Goal: Task Accomplishment & Management: Complete application form

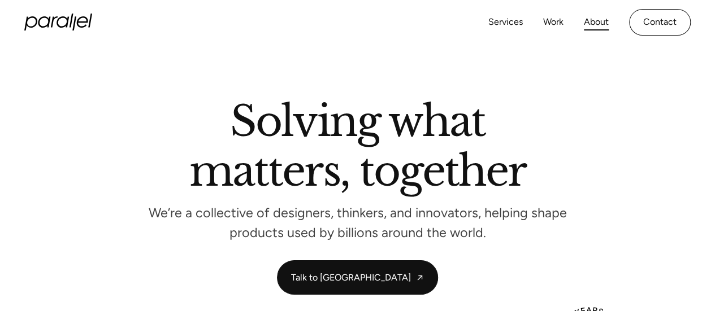
click at [601, 27] on link "About" at bounding box center [596, 22] width 25 height 16
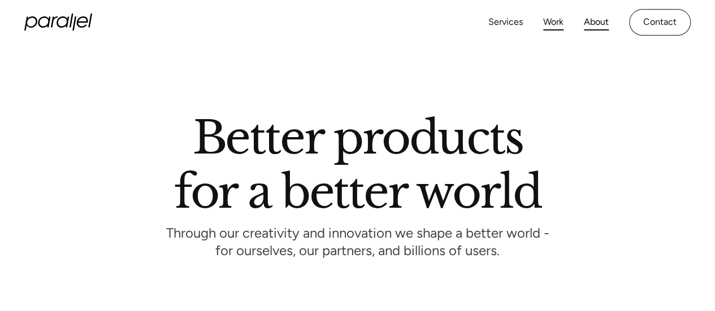
click at [556, 23] on link "Work" at bounding box center [553, 22] width 20 height 16
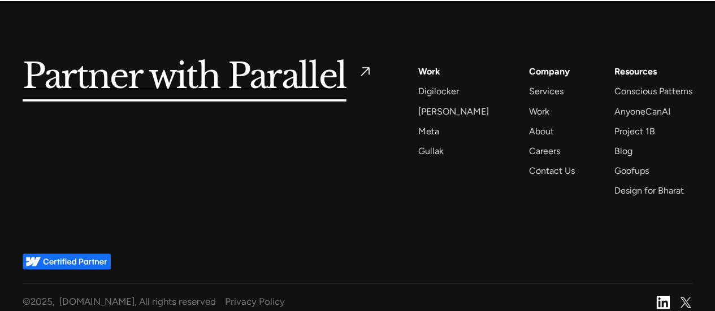
scroll to position [7825, 0]
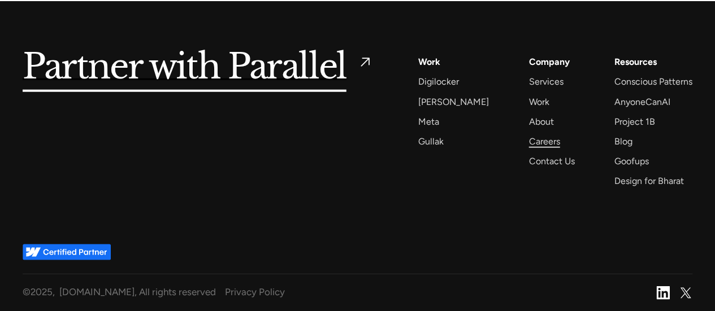
click at [531, 142] on div "Careers" at bounding box center [543, 141] width 31 height 15
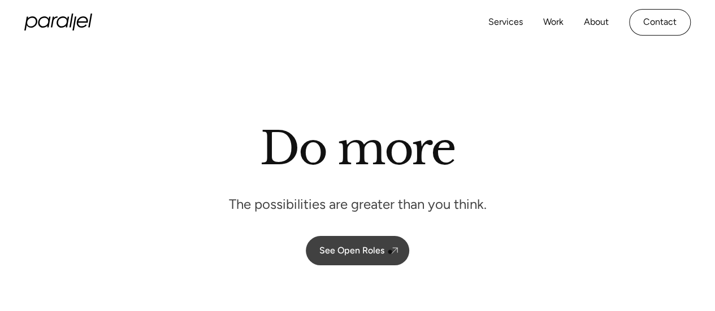
click at [390, 252] on img at bounding box center [394, 250] width 11 height 11
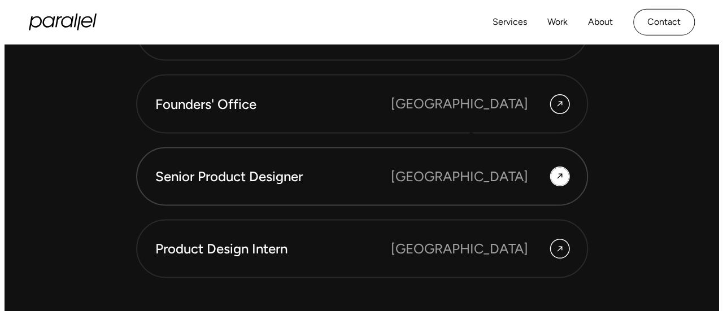
scroll to position [3115, 0]
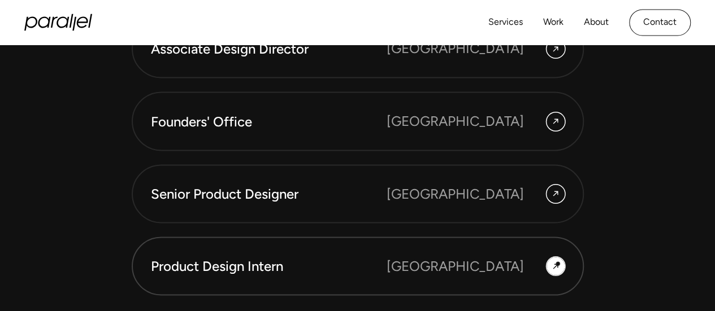
click at [558, 264] on icon at bounding box center [555, 266] width 9 height 16
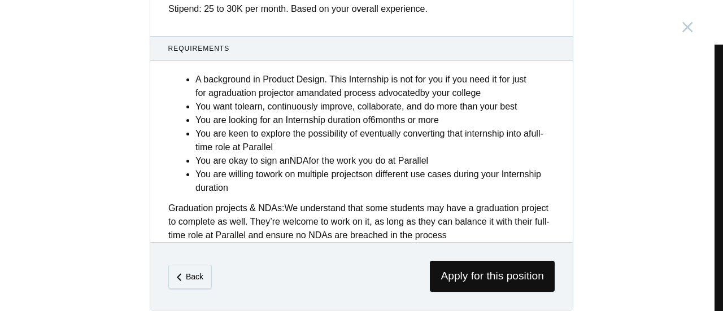
scroll to position [544, 0]
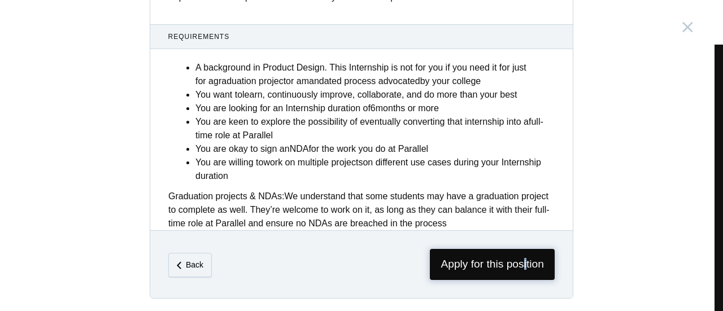
click at [522, 266] on span "Apply for this position" at bounding box center [492, 264] width 125 height 31
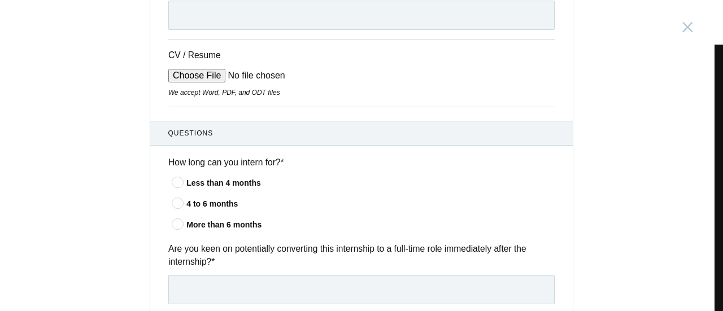
scroll to position [284, 0]
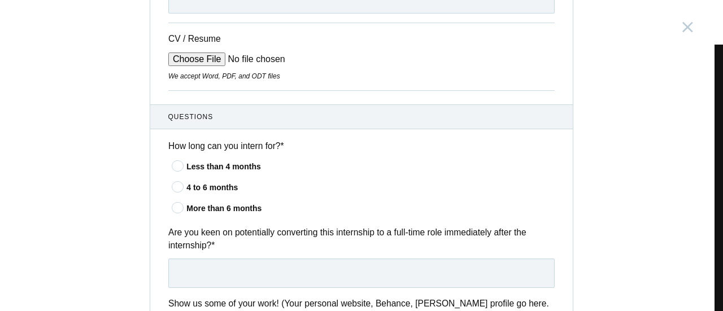
click at [175, 164] on icon at bounding box center [178, 165] width 21 height 7
click at [0, 0] on input"] "Less than 4 months" at bounding box center [0, 0] width 0 height 0
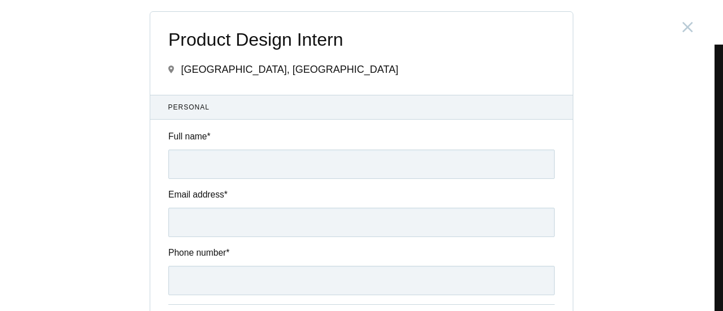
scroll to position [0, 0]
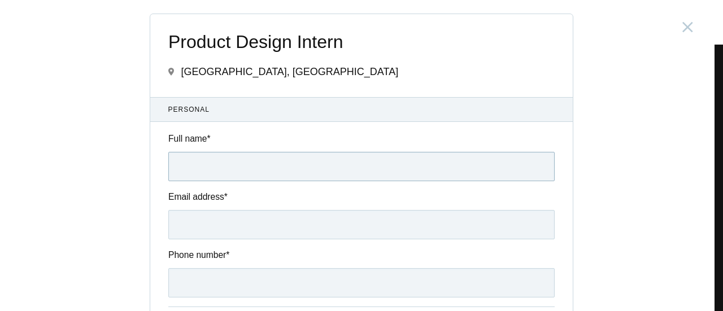
click at [244, 166] on input "Full name *" at bounding box center [361, 166] width 387 height 29
type input "Ankush S G"
click at [241, 222] on input "Email address *" at bounding box center [361, 224] width 387 height 29
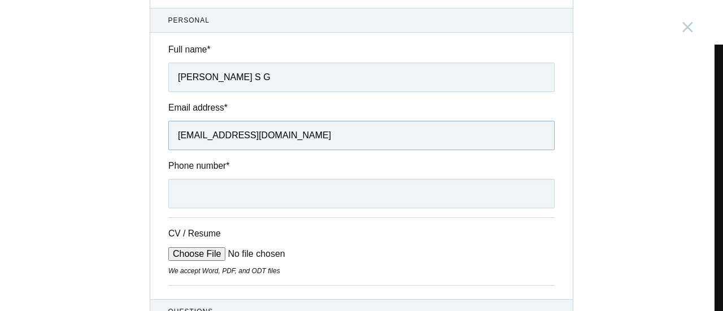
scroll to position [113, 0]
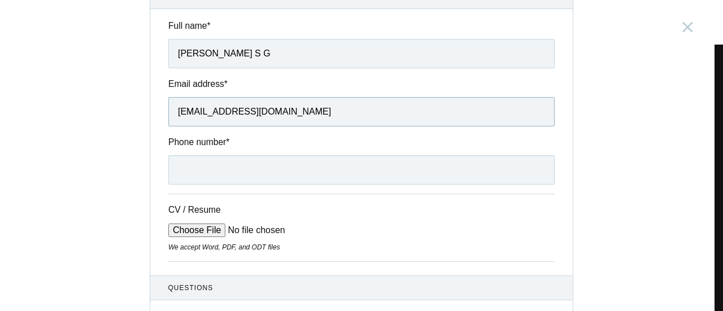
type input "svga6496@gmail.com"
click at [206, 167] on input "Phone number *" at bounding box center [361, 169] width 387 height 29
type input "9483939477"
click at [186, 231] on input "CV / Resume" at bounding box center [253, 231] width 171 height 14
type input "C:\fakepath\Ankush SG Resume.pdf"
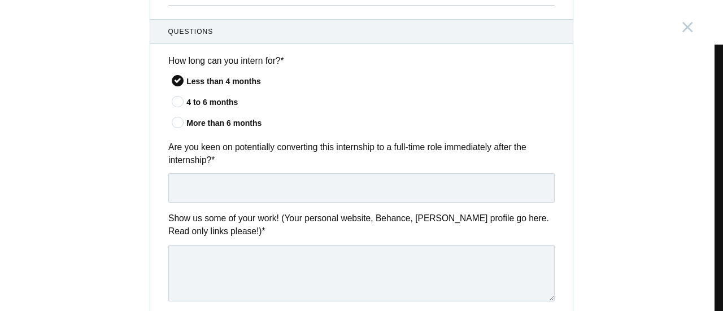
scroll to position [396, 0]
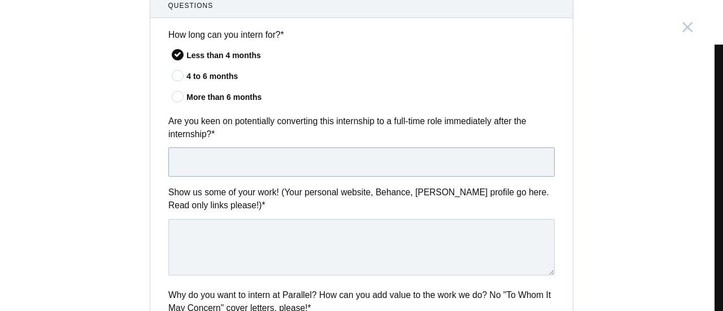
click at [235, 162] on input "text" at bounding box center [361, 161] width 387 height 29
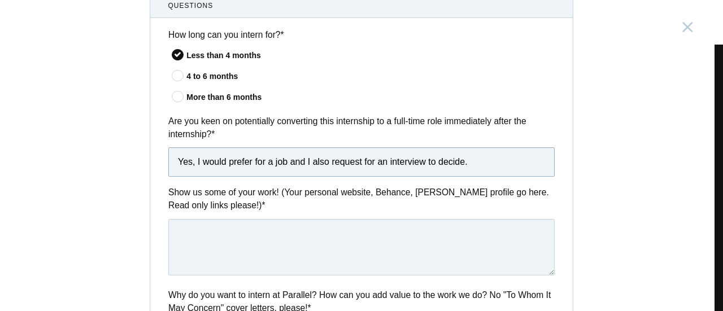
type input "Yes, I would prefer for a job and I also request for an interview to decide."
click at [348, 235] on textarea at bounding box center [361, 247] width 387 height 57
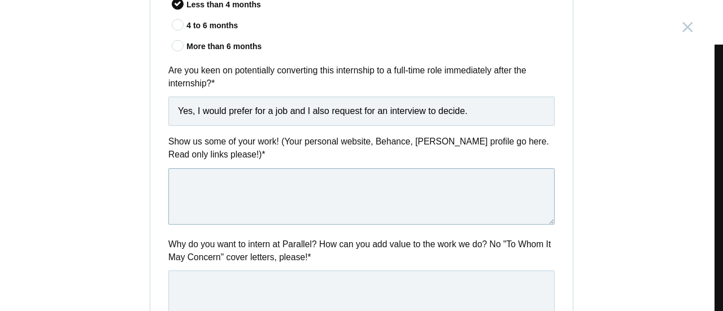
scroll to position [452, 0]
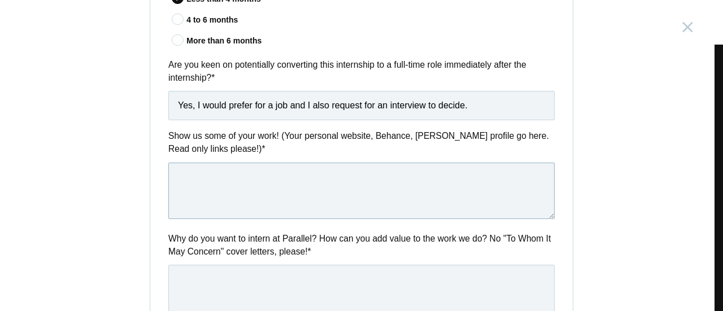
click at [205, 184] on textarea at bounding box center [361, 191] width 387 height 57
paste textarea "https://www.behance.net/ankushgaja315e"
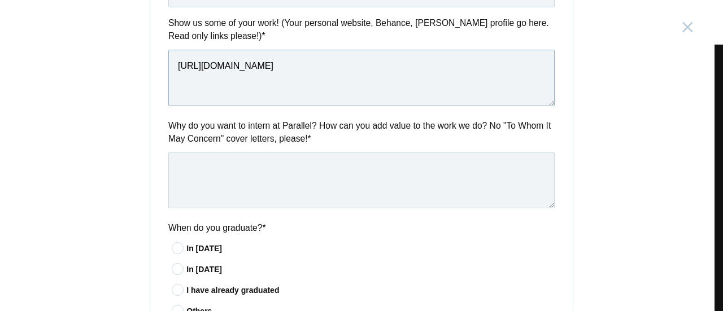
type textarea "https://www.behance.net/ankushgaja315e"
click at [206, 160] on textarea at bounding box center [361, 180] width 387 height 57
paste textarea "My UI – UX Design career started in a Start-up company as a trainee and subsequ…"
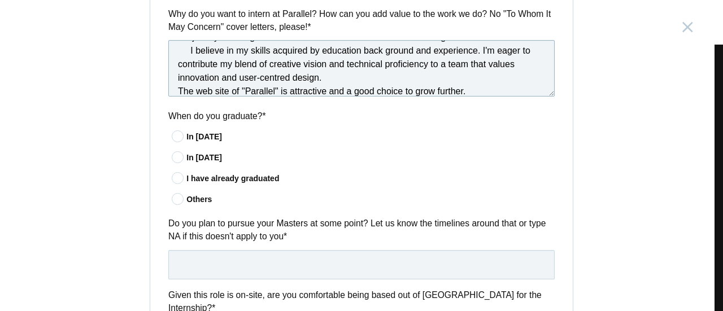
scroll to position [678, 0]
type textarea "My UI – UX Design career started in a Start-up company as a trainee and subsequ…"
click at [173, 198] on icon at bounding box center [178, 197] width 21 height 7
click at [0, 0] on input"] "Others" at bounding box center [0, 0] width 0 height 0
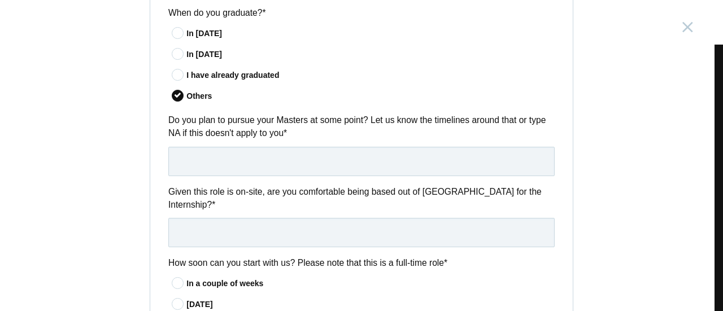
scroll to position [791, 0]
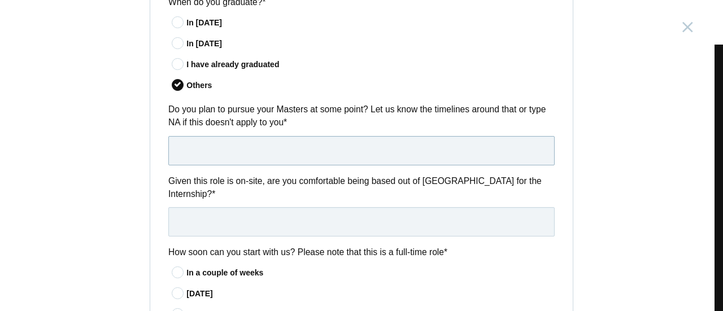
click at [231, 149] on input "text" at bounding box center [361, 150] width 387 height 29
type input "Yes"
click at [217, 207] on input "text" at bounding box center [361, 221] width 387 height 29
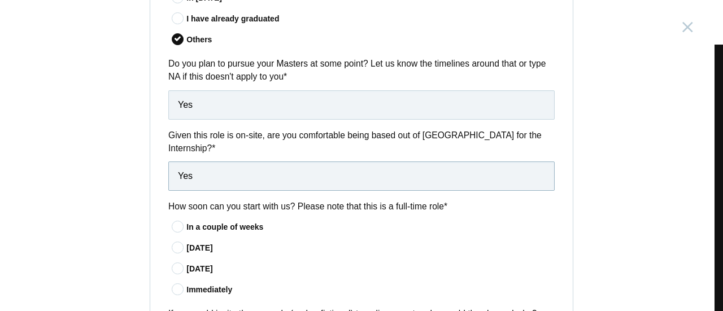
scroll to position [848, 0]
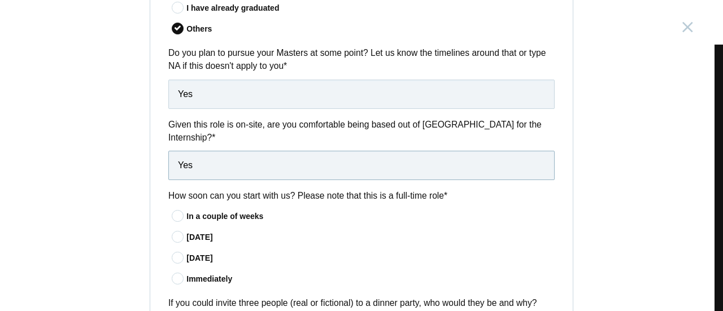
type input "Yes"
drag, startPoint x: 176, startPoint y: 203, endPoint x: 185, endPoint y: 205, distance: 9.3
click at [177, 212] on icon at bounding box center [178, 215] width 21 height 7
click at [0, 0] on input"] "In a couple of weeks" at bounding box center [0, 0] width 0 height 0
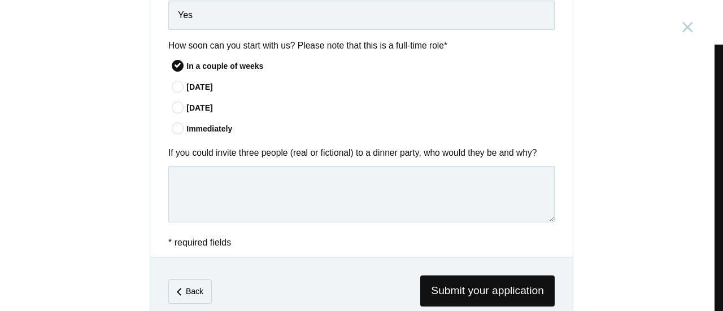
scroll to position [1011, 0]
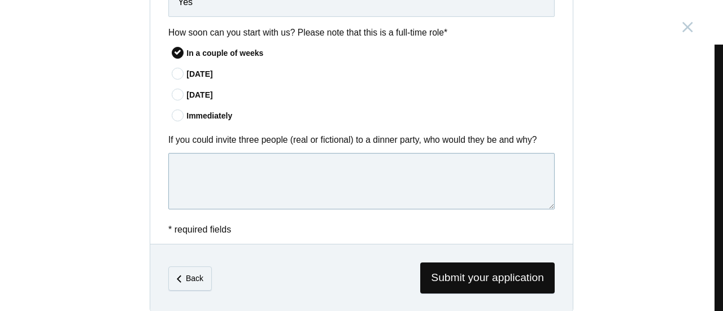
click at [191, 153] on textarea at bounding box center [361, 181] width 387 height 57
click at [335, 155] on textarea "person who may guide and help my carrer growth." at bounding box center [361, 181] width 387 height 57
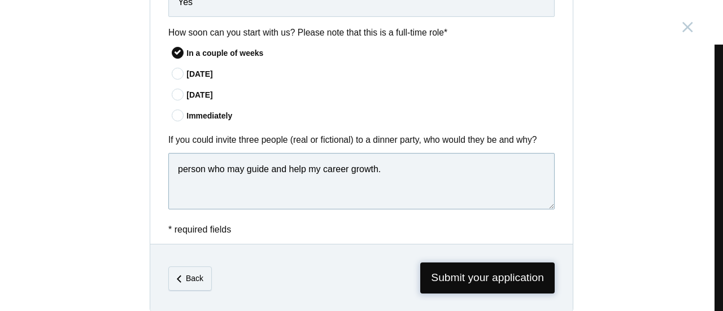
type textarea "person who may guide and help my career growth."
click at [502, 271] on span "Submit your application" at bounding box center [487, 278] width 134 height 31
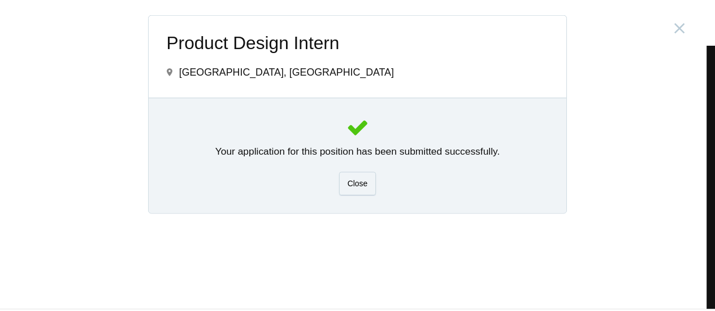
scroll to position [0, 0]
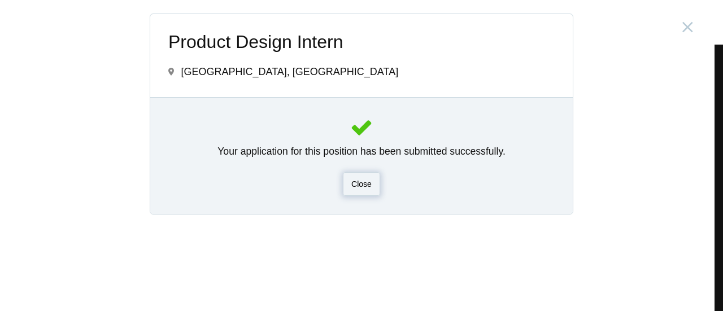
click at [372, 188] on div "Close" at bounding box center [361, 184] width 37 height 24
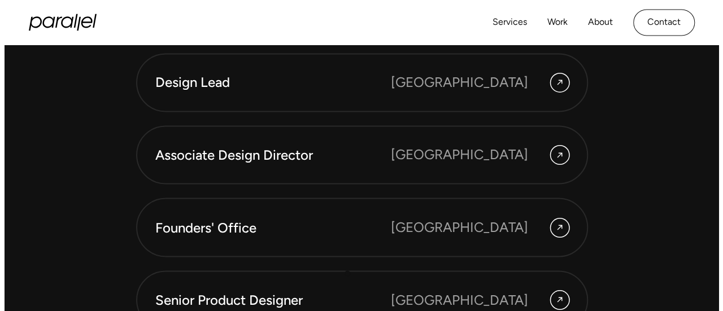
scroll to position [3002, 0]
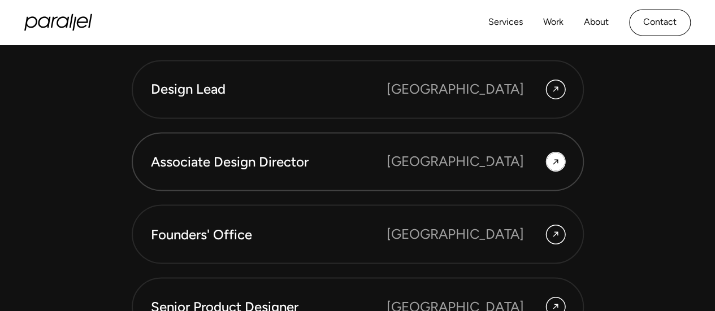
click at [488, 163] on div "Bangalore" at bounding box center [455, 161] width 137 height 20
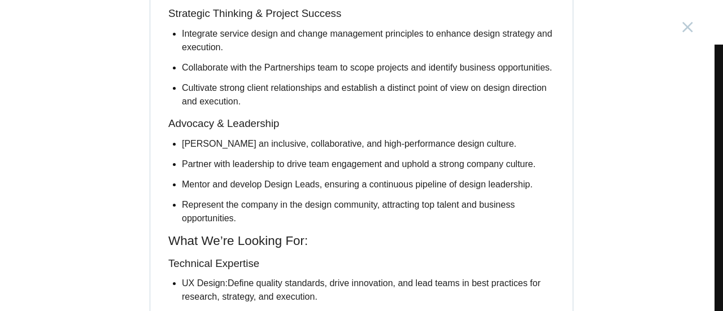
scroll to position [735, 0]
